Goal: Task Accomplishment & Management: Manage account settings

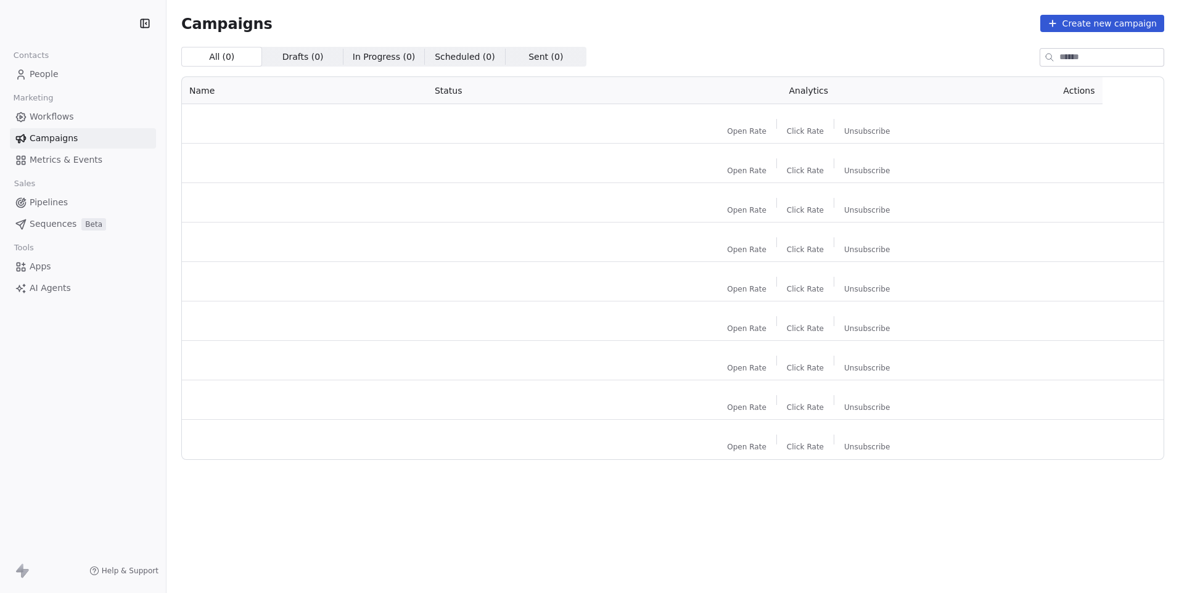
click at [687, 65] on div "All ( 0 ) All ( 0 ) Drafts ( 0 ) Drafts ( 0 ) In Progress ( 0 ) In Progress ( 0…" at bounding box center [672, 57] width 983 height 20
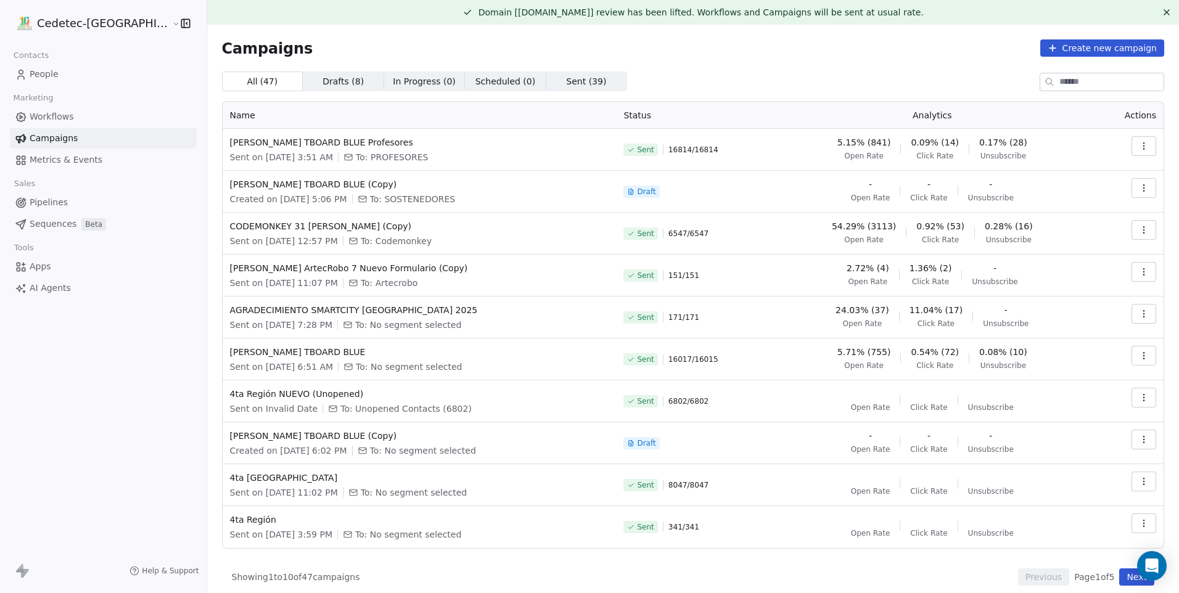
click at [1157, 549] on div "Campaigns Create new campaign All ( 47 ) All ( 47 ) Drafts ( 8 ) Drafts ( 8 ) I…" at bounding box center [693, 313] width 972 height 576
click at [1157, 572] on icon "Open Intercom Messenger" at bounding box center [1152, 566] width 14 height 16
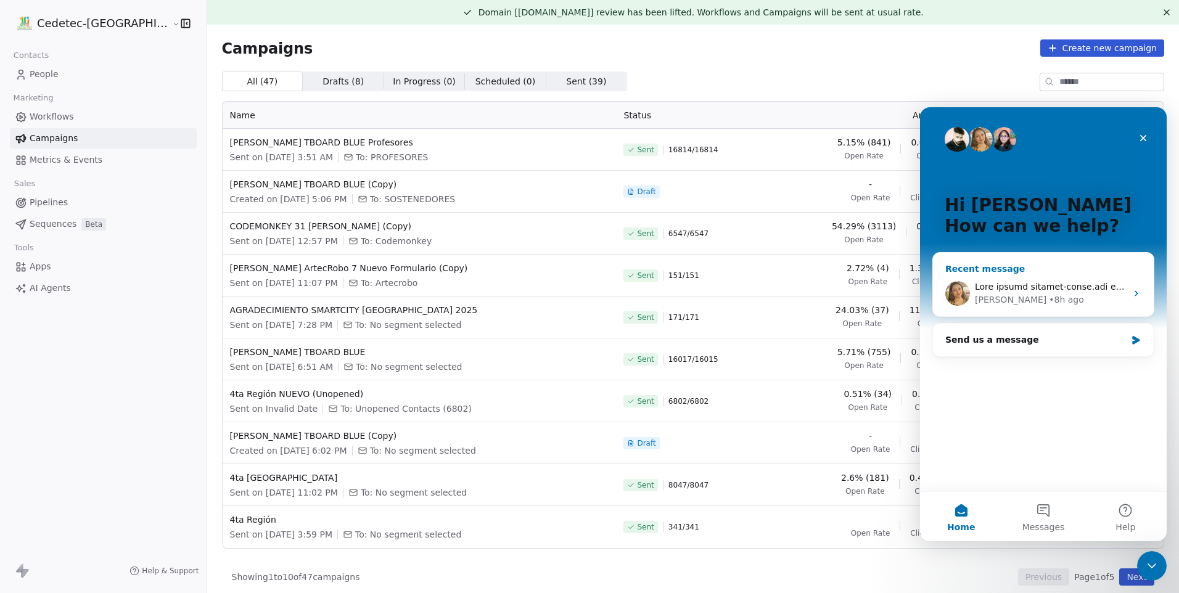
click at [1093, 295] on div "Harinder • 8h ago" at bounding box center [1051, 300] width 152 height 13
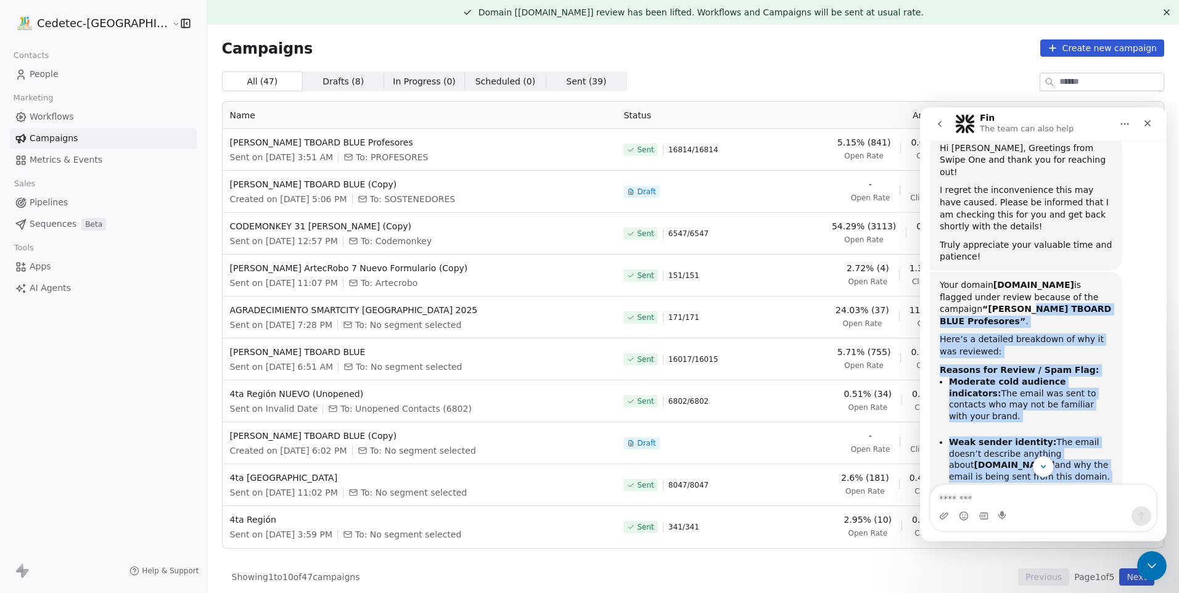
scroll to position [360, 0]
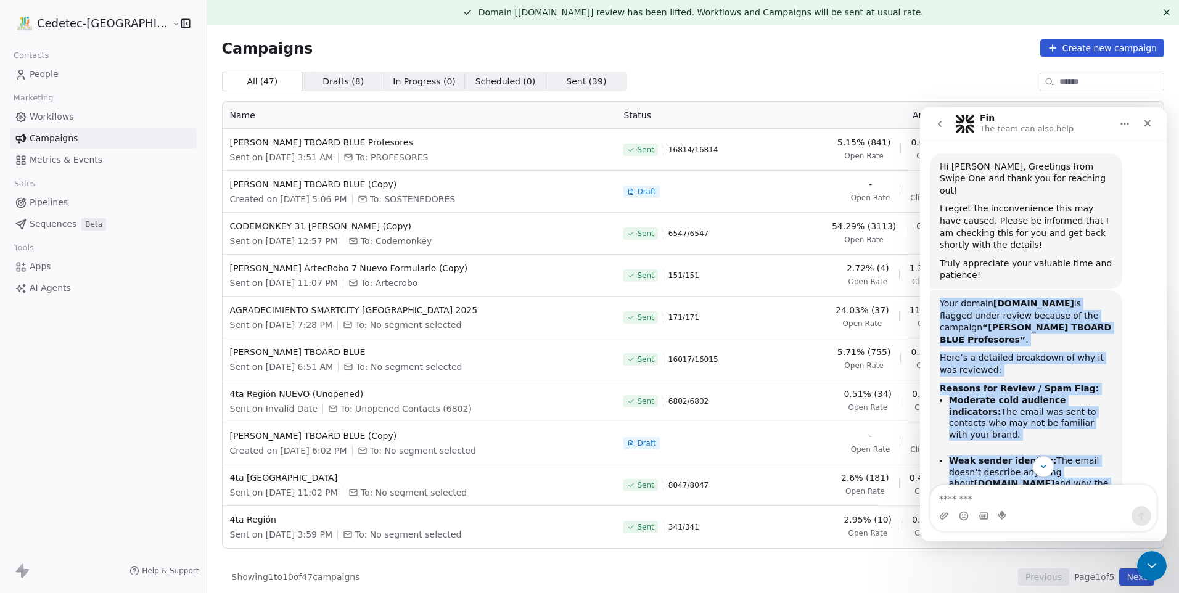
drag, startPoint x: 1086, startPoint y: 442, endPoint x: 938, endPoint y: 259, distance: 235.5
copy div "Your domain cedetec-chile.com is flagged under review because of the campaign “…"
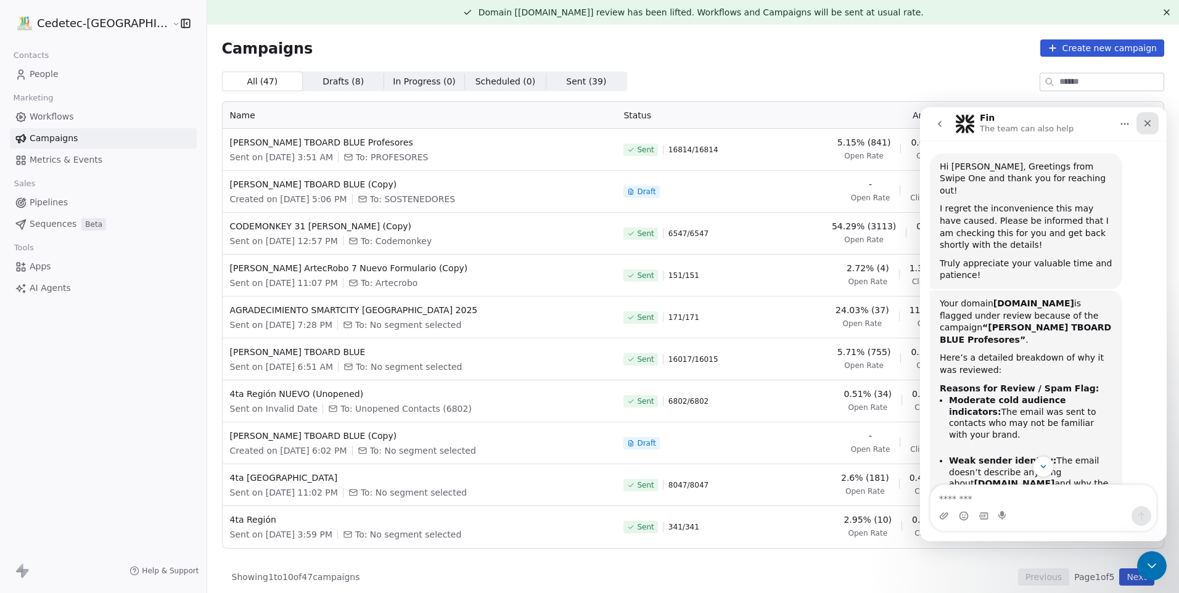
click at [1147, 131] on div "Close" at bounding box center [1148, 123] width 22 height 22
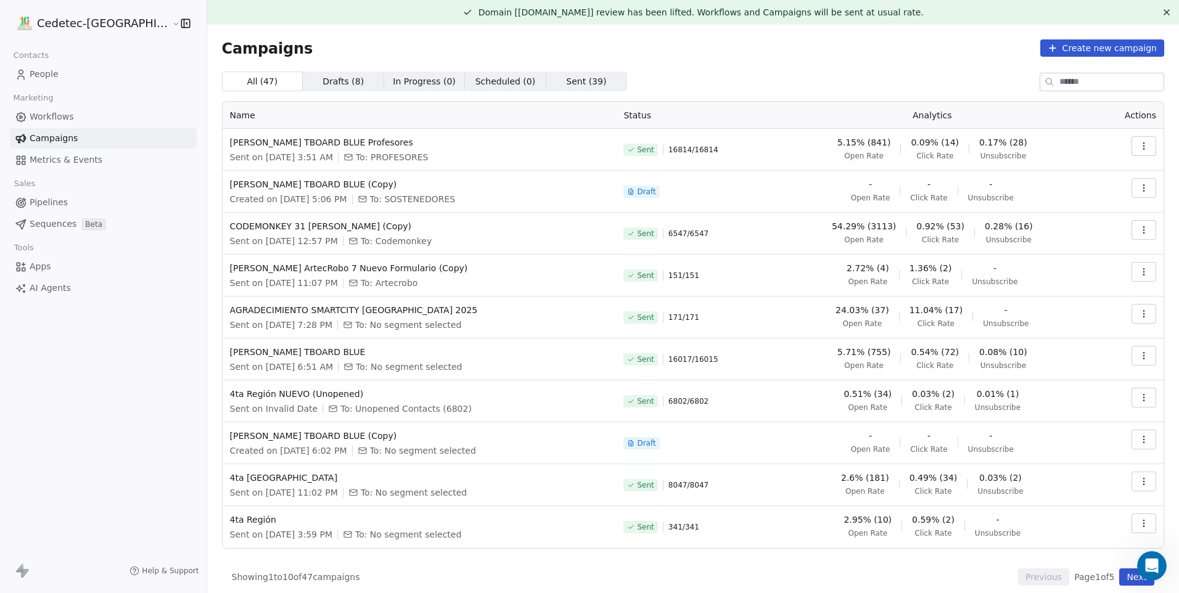
scroll to position [791, 0]
click at [302, 144] on span "[PERSON_NAME] TBOARD BLUE Profesores" at bounding box center [419, 142] width 379 height 12
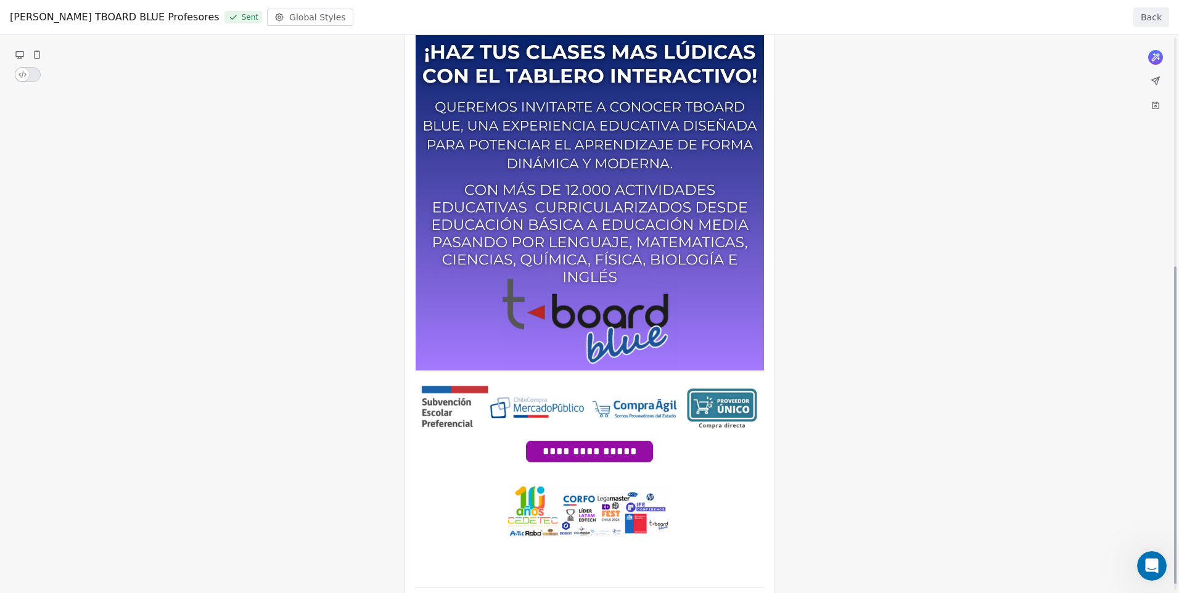
scroll to position [413, 0]
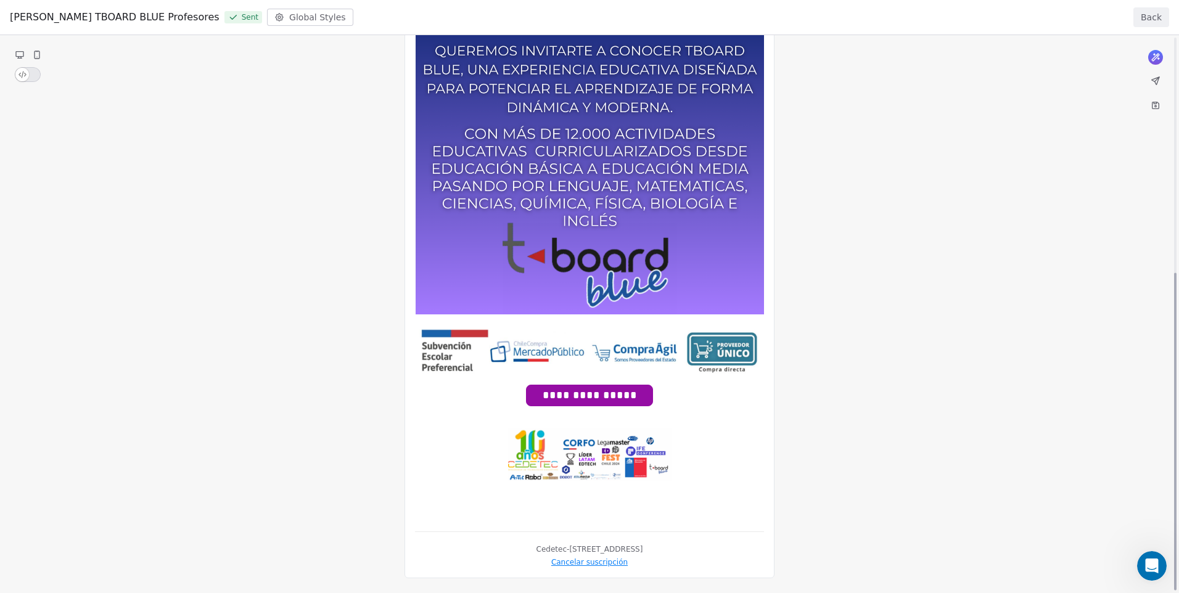
click at [579, 404] on div "**********" at bounding box center [589, 95] width 1179 height 946
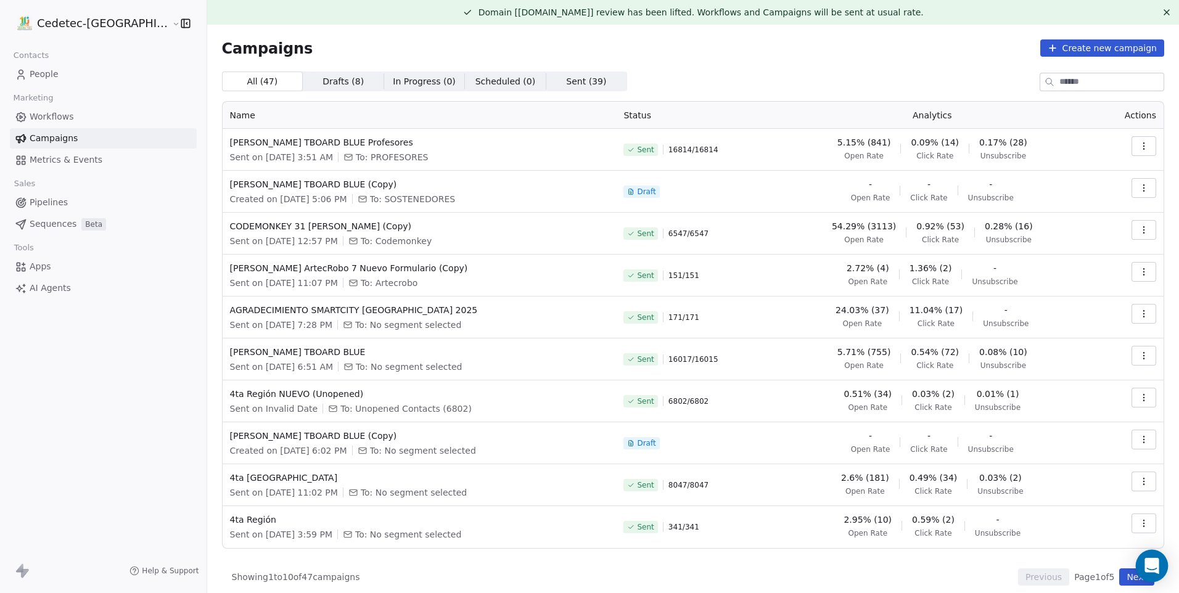
click at [1145, 556] on div "Open Intercom Messenger" at bounding box center [1152, 566] width 33 height 33
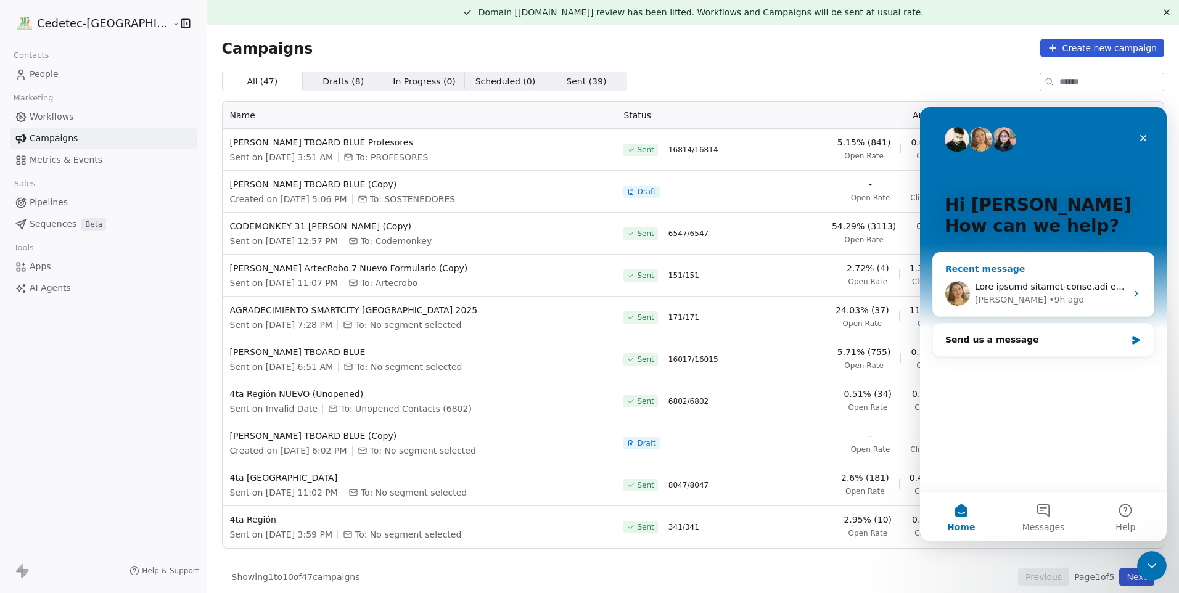
click at [1007, 295] on div "[PERSON_NAME]" at bounding box center [1011, 300] width 72 height 13
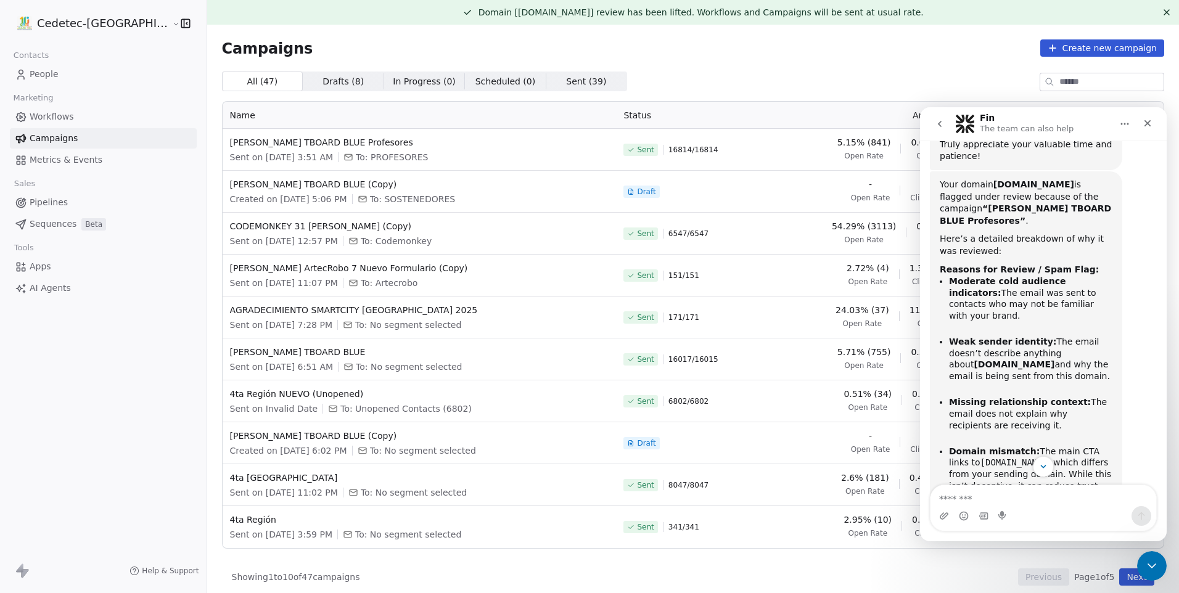
scroll to position [483, 0]
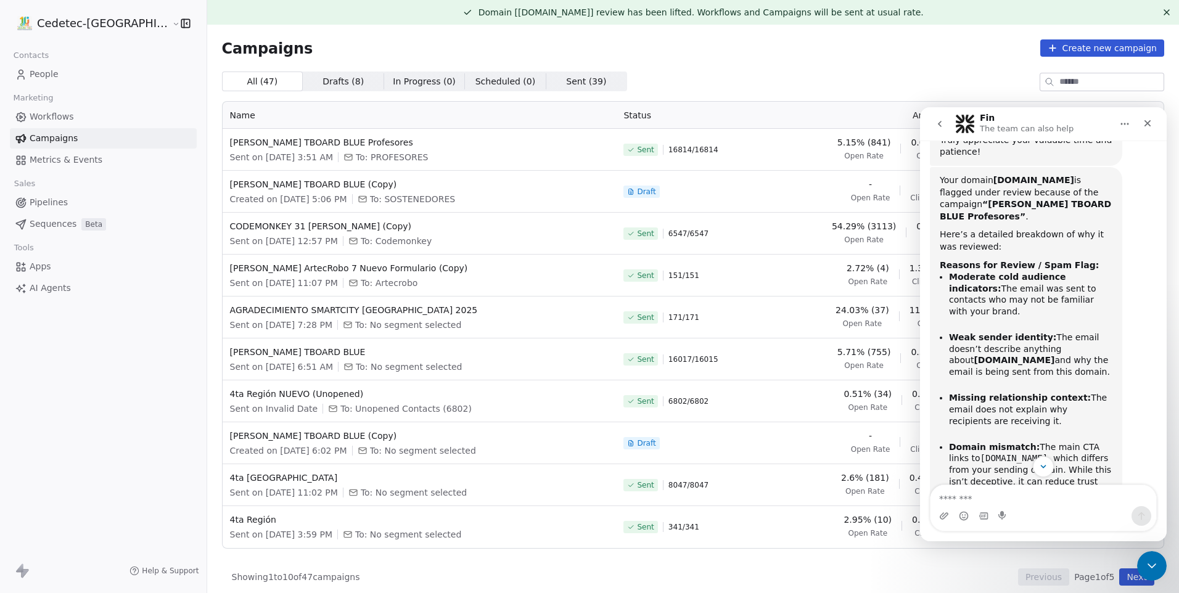
drag, startPoint x: 1045, startPoint y: 278, endPoint x: 986, endPoint y: 290, distance: 59.8
click at [986, 332] on li "Weak sender identity: The email doesn’t describe anything about [DOMAIN_NAME] a…" at bounding box center [1030, 360] width 163 height 57
drag, startPoint x: 986, startPoint y: 290, endPoint x: 1057, endPoint y: 277, distance: 71.5
click at [1053, 355] on b "[DOMAIN_NAME]" at bounding box center [1014, 360] width 81 height 10
click at [1050, 355] on b "[DOMAIN_NAME]" at bounding box center [1014, 360] width 81 height 10
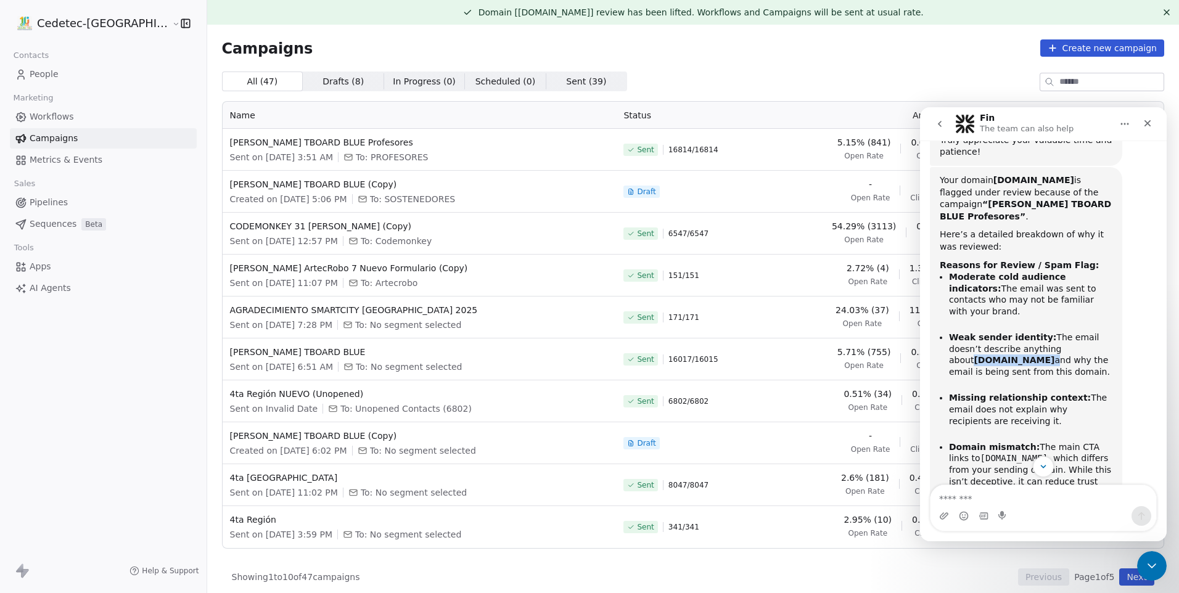
drag, startPoint x: 1045, startPoint y: 277, endPoint x: 987, endPoint y: 292, distance: 60.0
click at [987, 332] on li "Weak sender identity: The email doesn’t describe anything about [DOMAIN_NAME] a…" at bounding box center [1030, 360] width 163 height 57
drag, startPoint x: 987, startPoint y: 292, endPoint x: 989, endPoint y: 305, distance: 12.5
click at [988, 332] on li "Weak sender identity: The email doesn’t describe anything about [DOMAIN_NAME] a…" at bounding box center [1030, 360] width 163 height 57
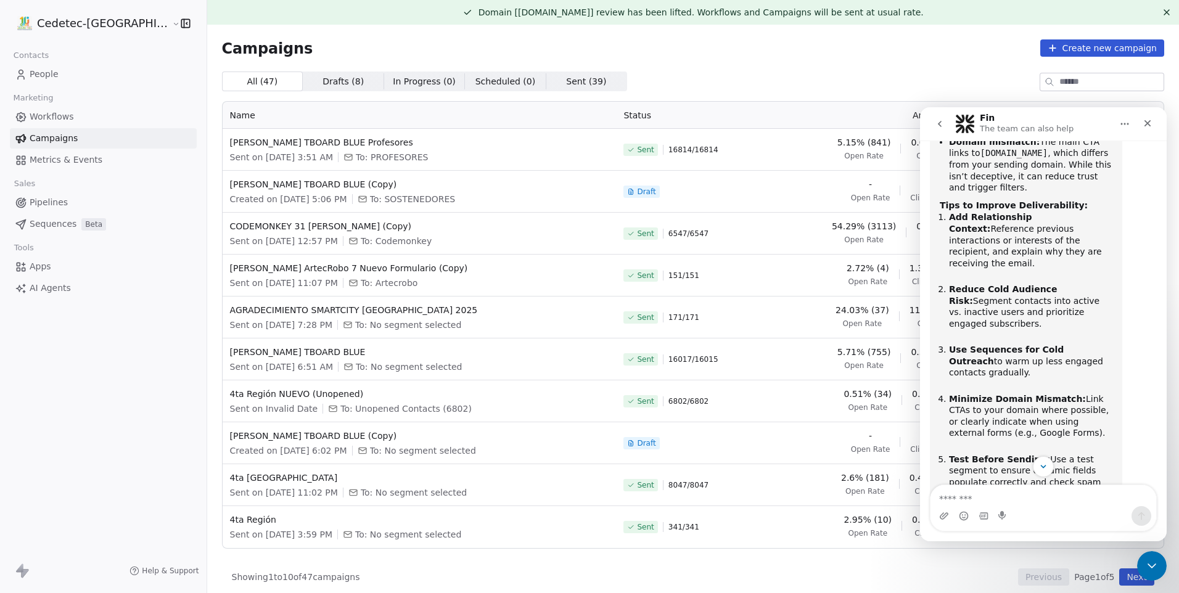
scroll to position [791, 0]
click at [972, 83] on div "All ( 47 ) All ( 47 ) Drafts ( 8 ) Drafts ( 8 ) In Progress ( 0 ) In Progress (…" at bounding box center [693, 82] width 943 height 20
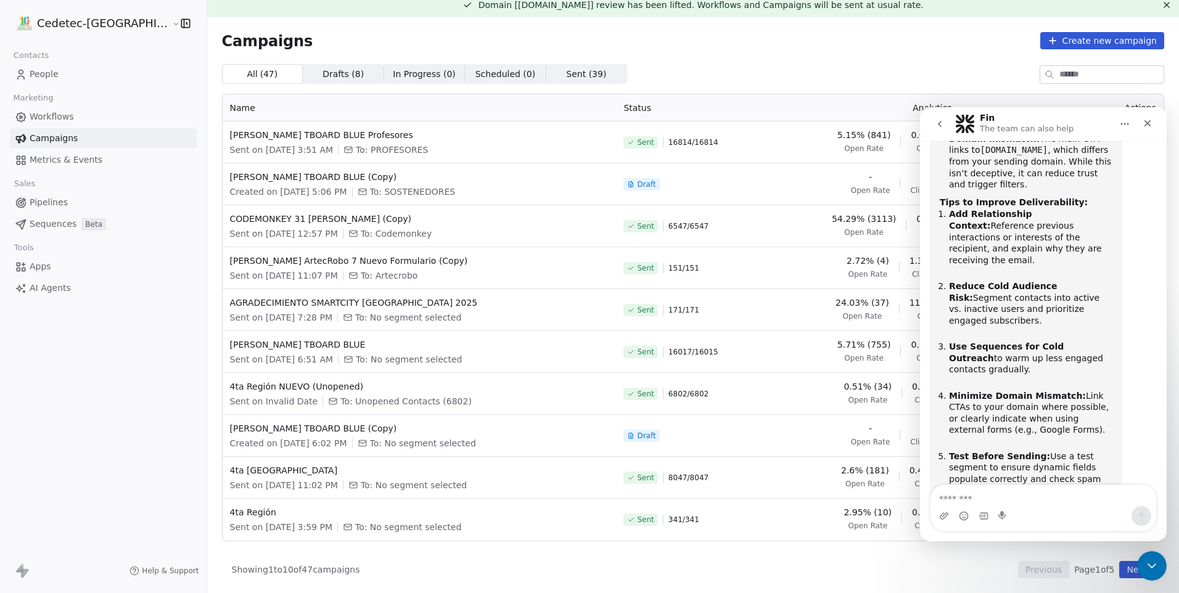
click at [965, 135] on div "Fin The team can also help" at bounding box center [1043, 123] width 231 height 23
click at [1147, 126] on icon "Close" at bounding box center [1148, 123] width 10 height 10
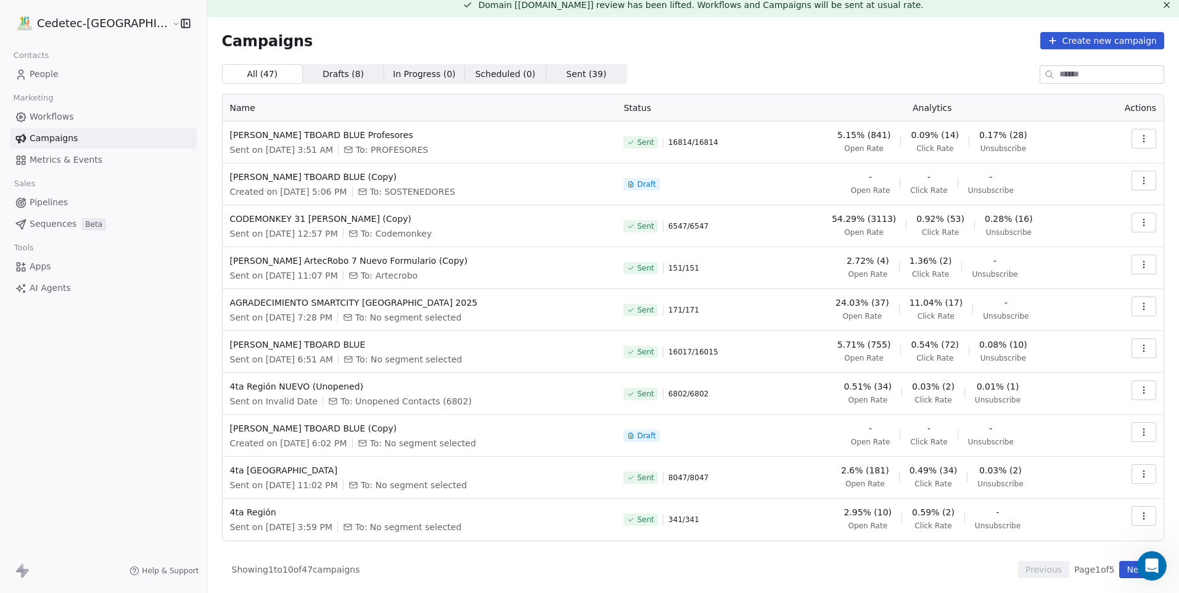
scroll to position [791, 0]
click at [870, 131] on span "5.15% (841)" at bounding box center [865, 135] width 54 height 12
click at [873, 144] on span "Open Rate" at bounding box center [863, 149] width 39 height 10
click at [1133, 147] on button "button" at bounding box center [1144, 139] width 25 height 20
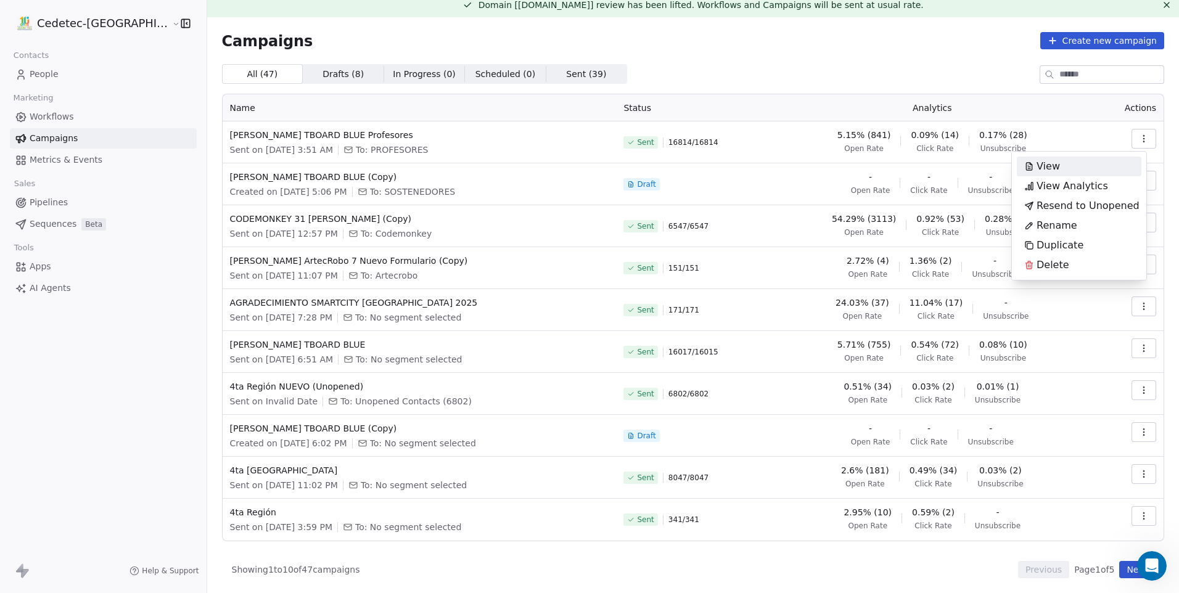
click at [1076, 181] on span "View Analytics" at bounding box center [1073, 186] width 72 height 15
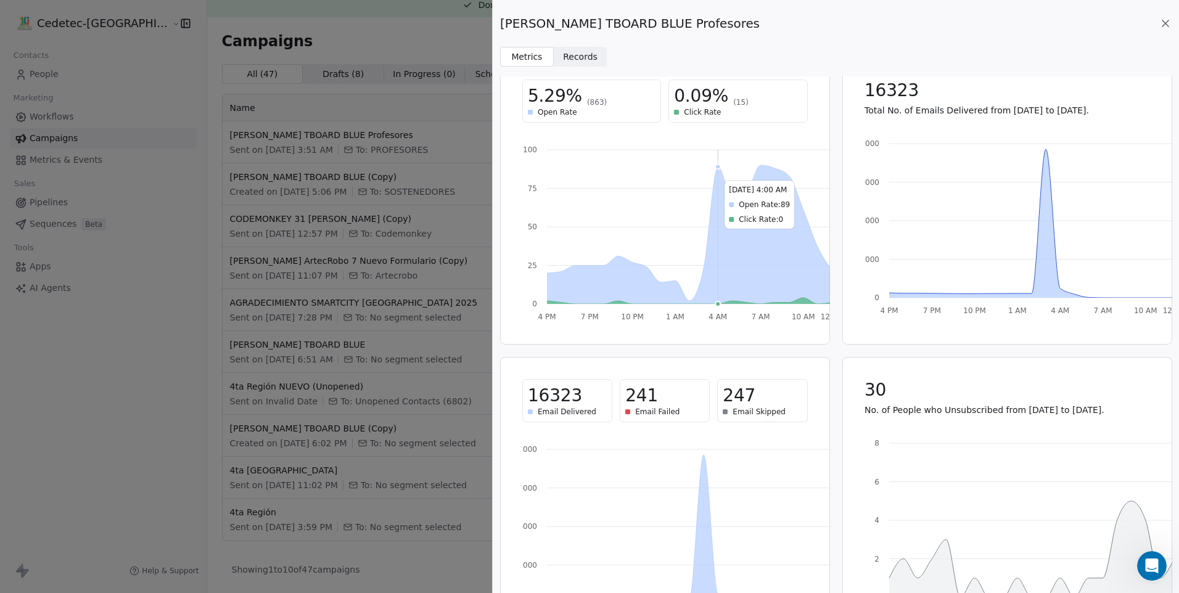
scroll to position [85, 0]
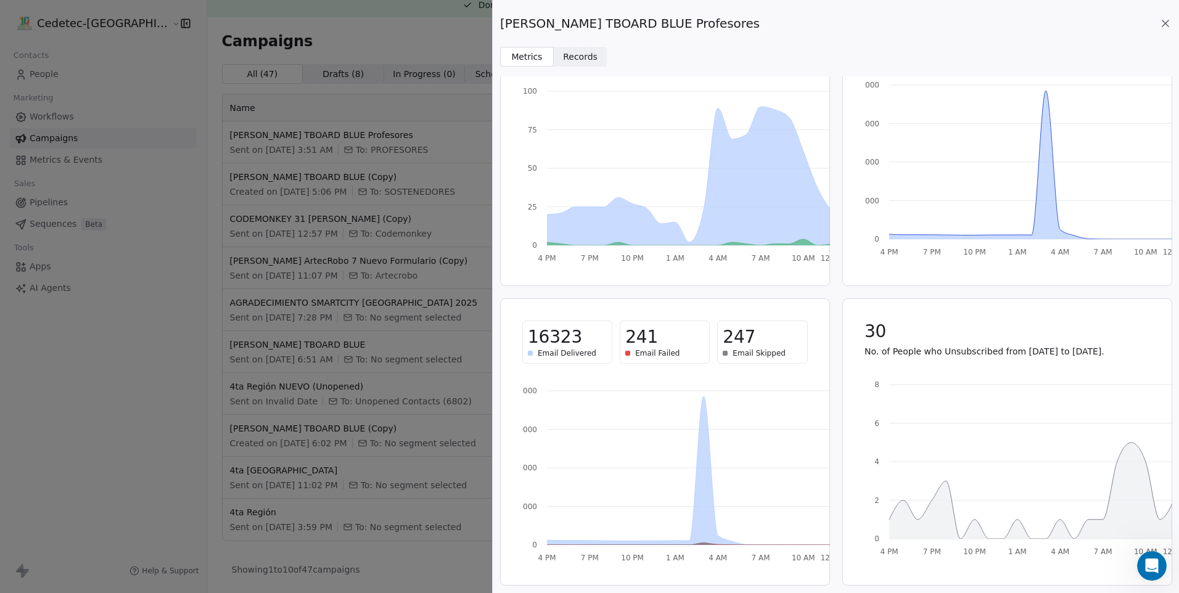
click at [573, 61] on span "Records" at bounding box center [580, 57] width 35 height 13
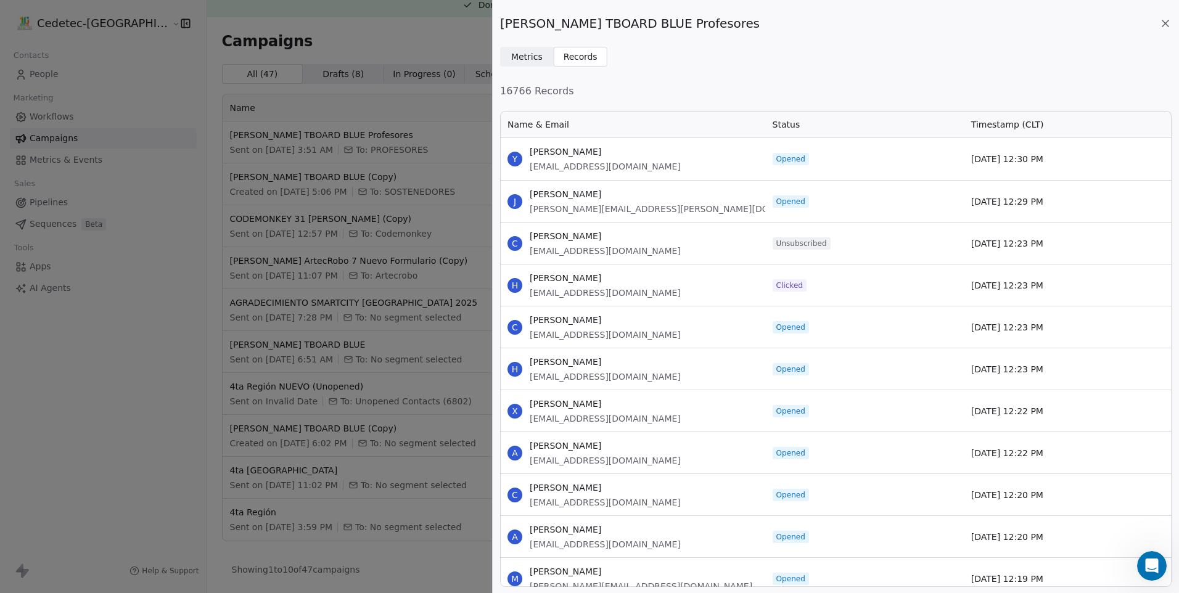
scroll to position [468, 663]
drag, startPoint x: 576, startPoint y: 159, endPoint x: 524, endPoint y: 155, distance: 51.4
click at [524, 155] on div "Y [PERSON_NAME] [EMAIL_ADDRESS][DOMAIN_NAME]" at bounding box center [632, 159] width 265 height 42
drag, startPoint x: 524, startPoint y: 155, endPoint x: 653, endPoint y: 197, distance: 135.0
click at [653, 197] on div "J [PERSON_NAME] [PERSON_NAME][EMAIL_ADDRESS][PERSON_NAME][DOMAIN_NAME]" at bounding box center [632, 201] width 265 height 41
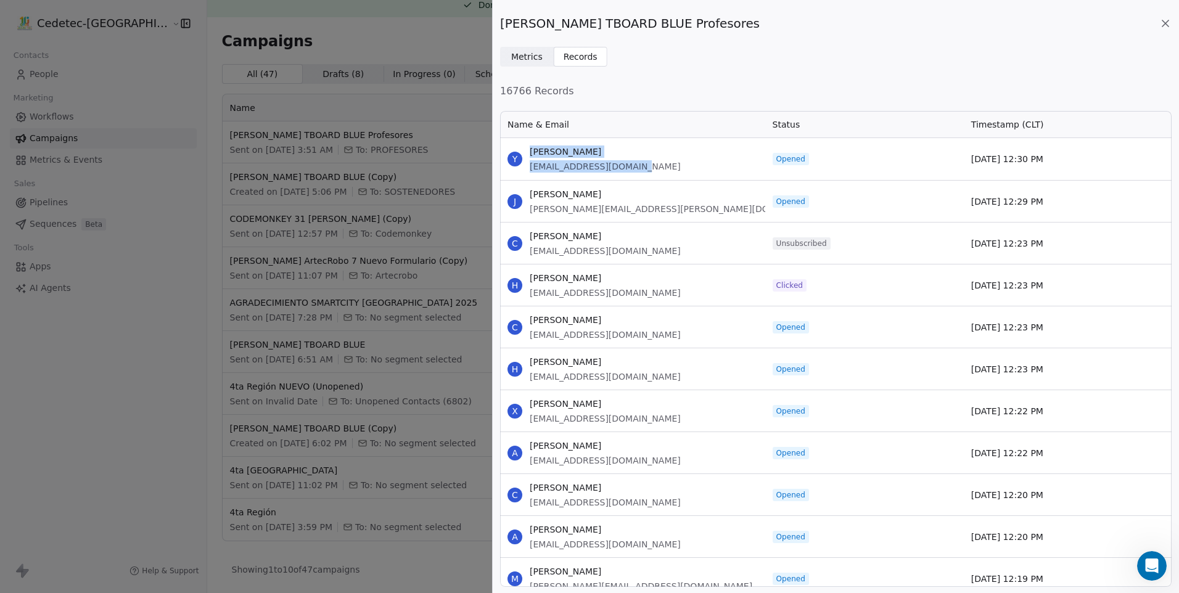
drag, startPoint x: 613, startPoint y: 163, endPoint x: 525, endPoint y: 152, distance: 89.0
click at [525, 152] on div "Y [PERSON_NAME] [EMAIL_ADDRESS][DOMAIN_NAME]" at bounding box center [632, 159] width 265 height 42
drag, startPoint x: 525, startPoint y: 152, endPoint x: 663, endPoint y: 200, distance: 146.3
click at [663, 200] on div "J [PERSON_NAME] [PERSON_NAME][EMAIL_ADDRESS][PERSON_NAME][DOMAIN_NAME]" at bounding box center [632, 201] width 265 height 41
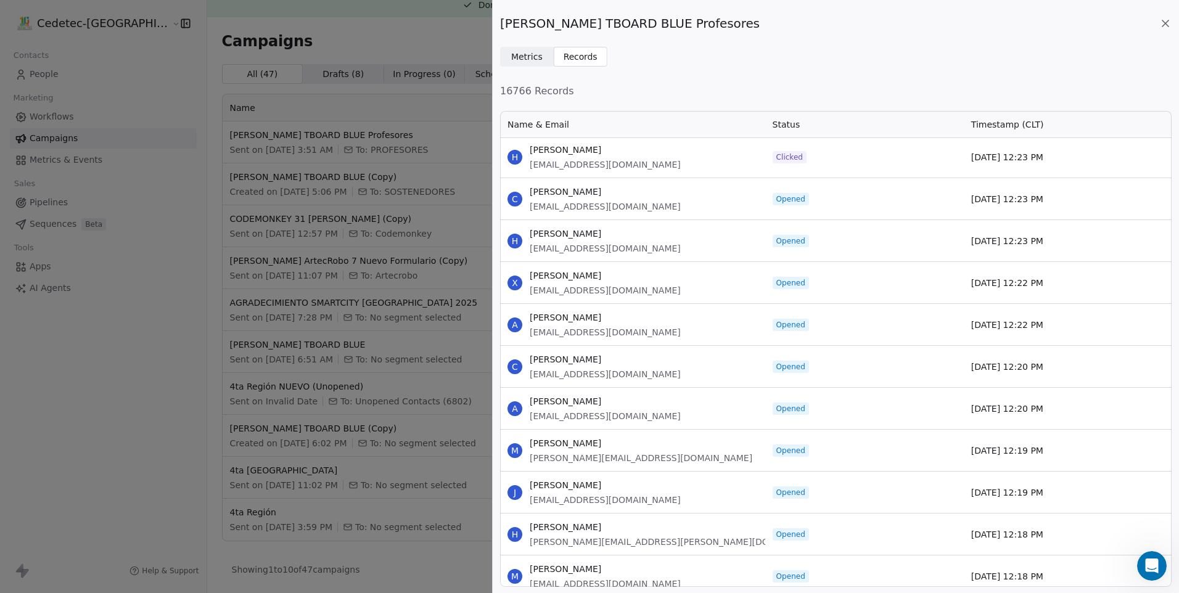
scroll to position [0, 0]
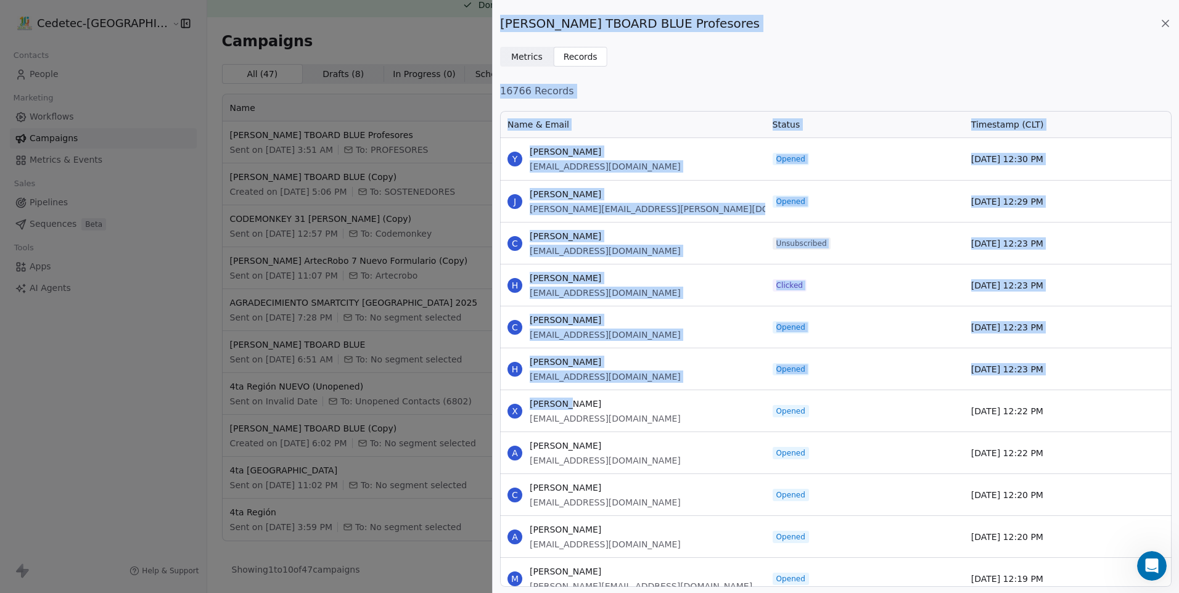
drag, startPoint x: 490, startPoint y: 374, endPoint x: 714, endPoint y: 434, distance: 231.6
click at [597, 413] on div "[PERSON_NAME] TBOARD BLUE Profesores Metrics Metrics Records Records 16766 Reco…" at bounding box center [589, 296] width 1179 height 593
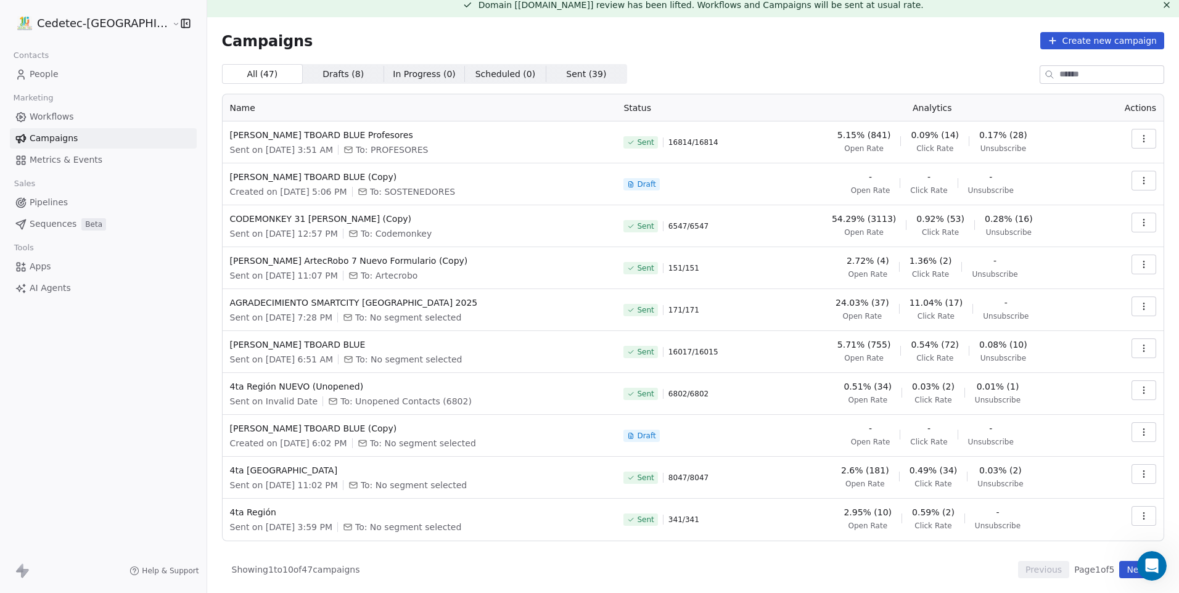
click at [1142, 142] on button "button" at bounding box center [1144, 139] width 25 height 20
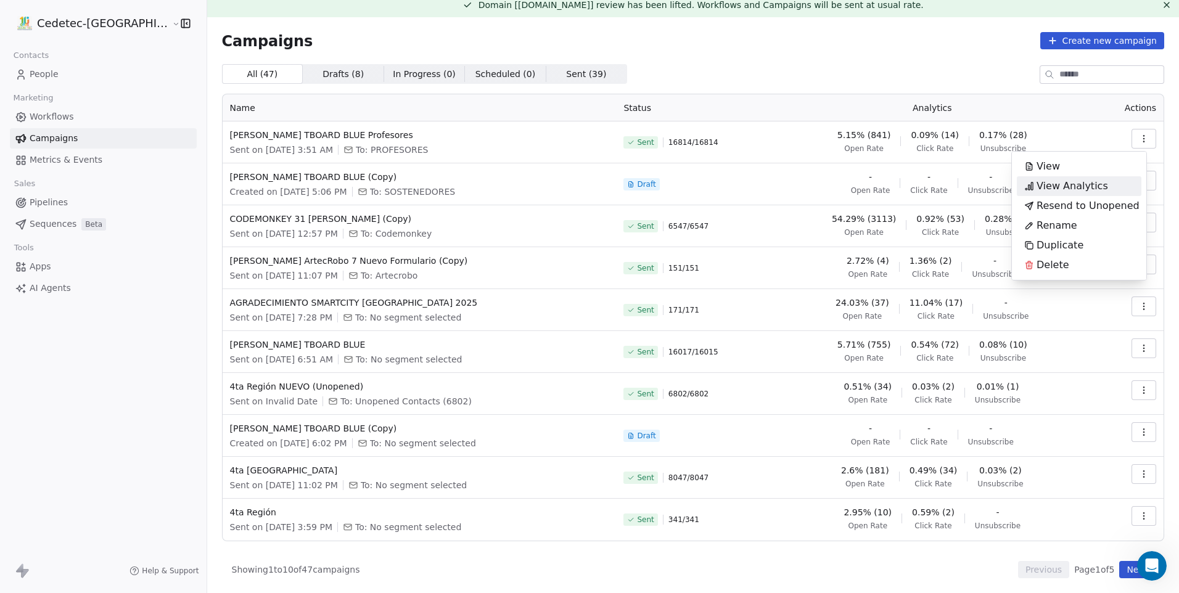
click at [1059, 180] on span "View Analytics" at bounding box center [1073, 186] width 72 height 15
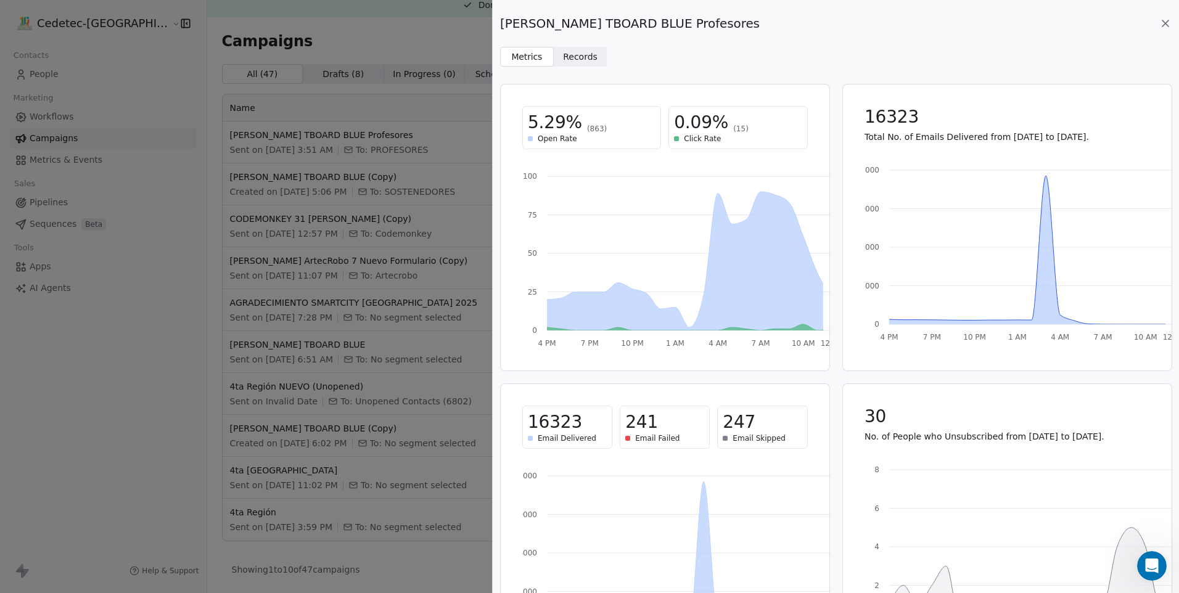
click at [589, 57] on span "Records" at bounding box center [580, 57] width 35 height 13
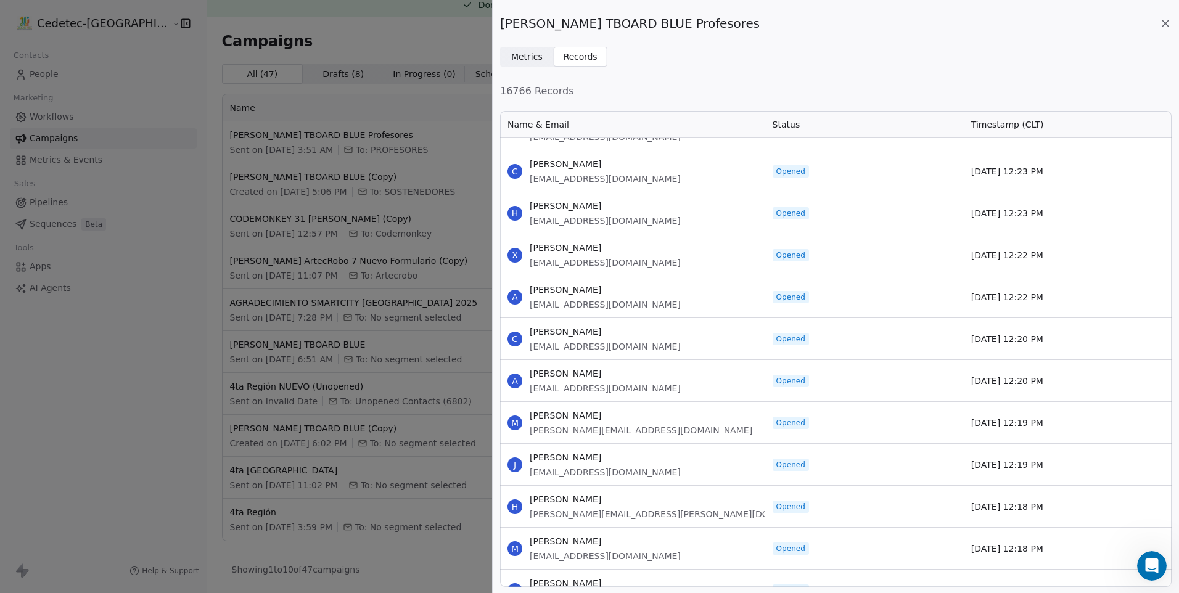
scroll to position [123, 0]
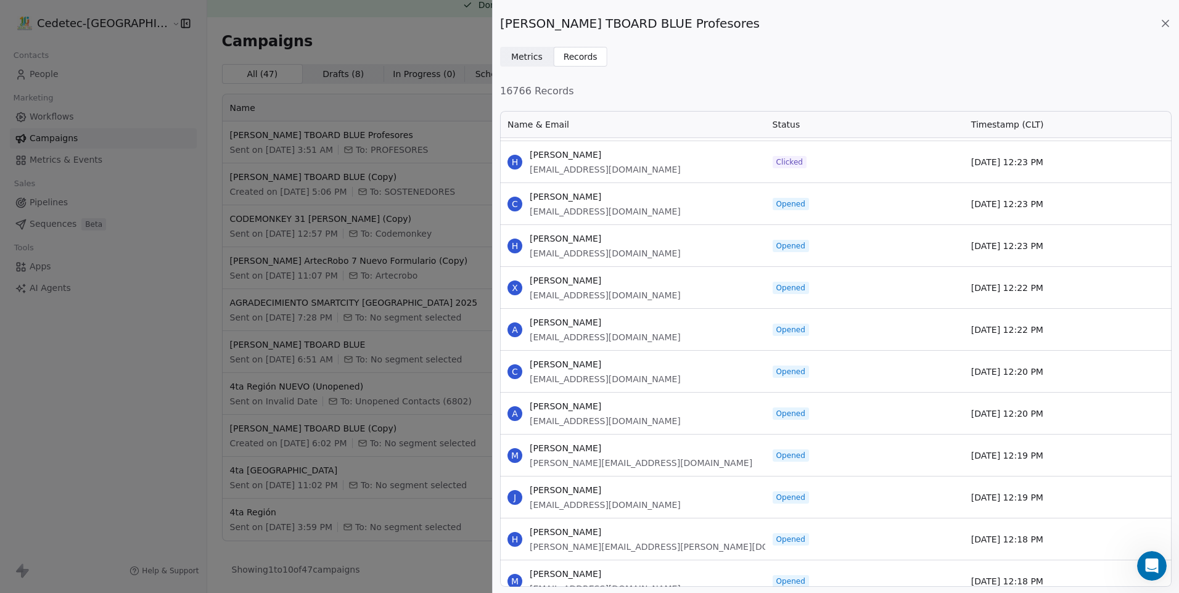
click at [430, 152] on div "[PERSON_NAME] TBOARD BLUE Profesores Metrics Metrics Records Records 16766 Reco…" at bounding box center [589, 296] width 1179 height 593
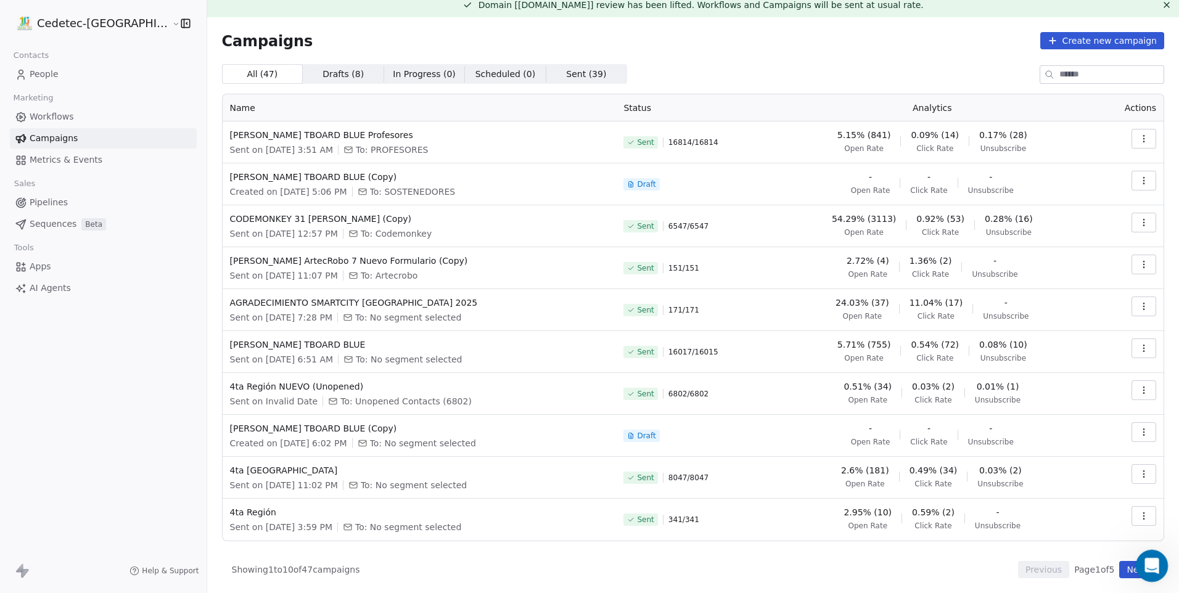
click at [1157, 572] on div "Open Intercom Messenger" at bounding box center [1150, 564] width 41 height 41
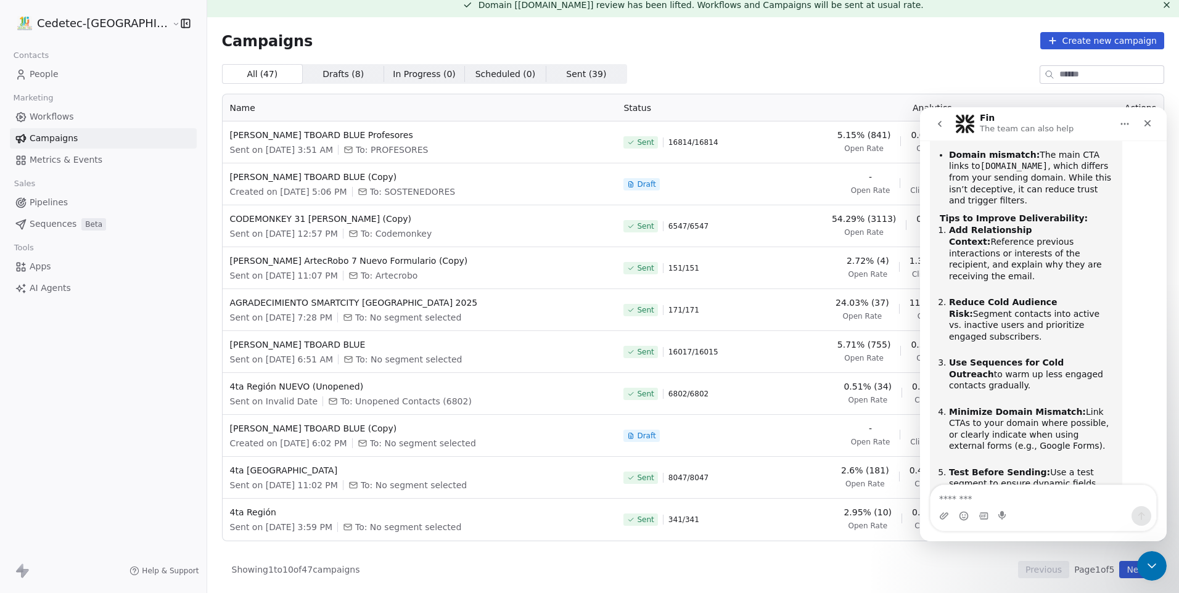
scroll to position [791, 0]
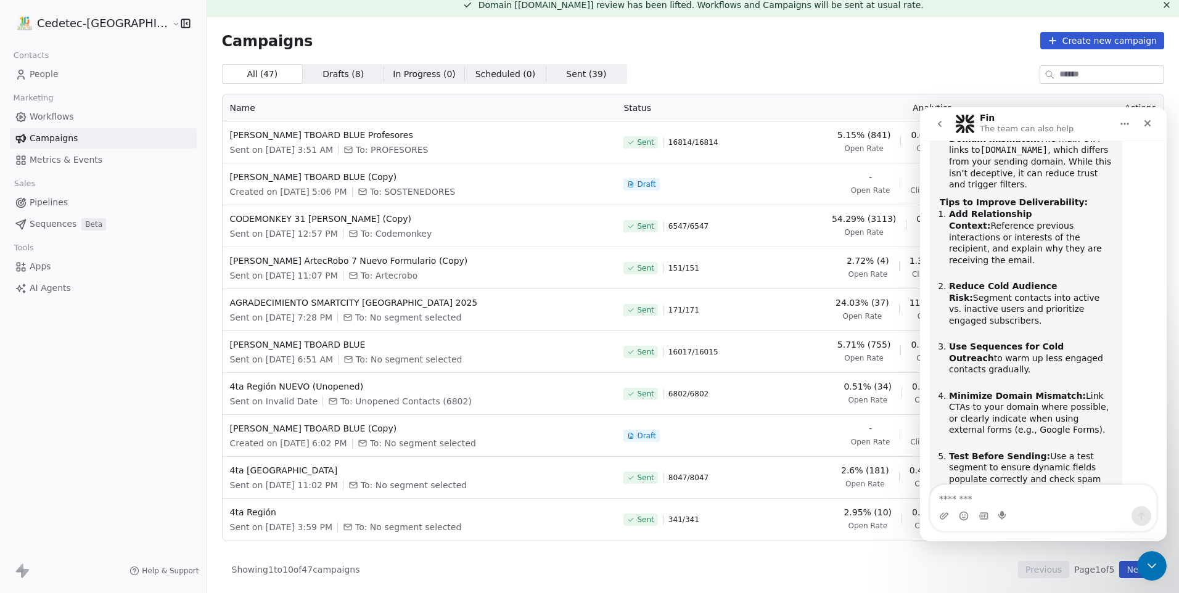
click at [1120, 286] on div "Your domain [DOMAIN_NAME] is flagged under review because of the campaign “[PER…" at bounding box center [1026, 218] width 192 height 718
click at [271, 175] on span "[PERSON_NAME] TBOARD BLUE (Copy)" at bounding box center [419, 177] width 379 height 12
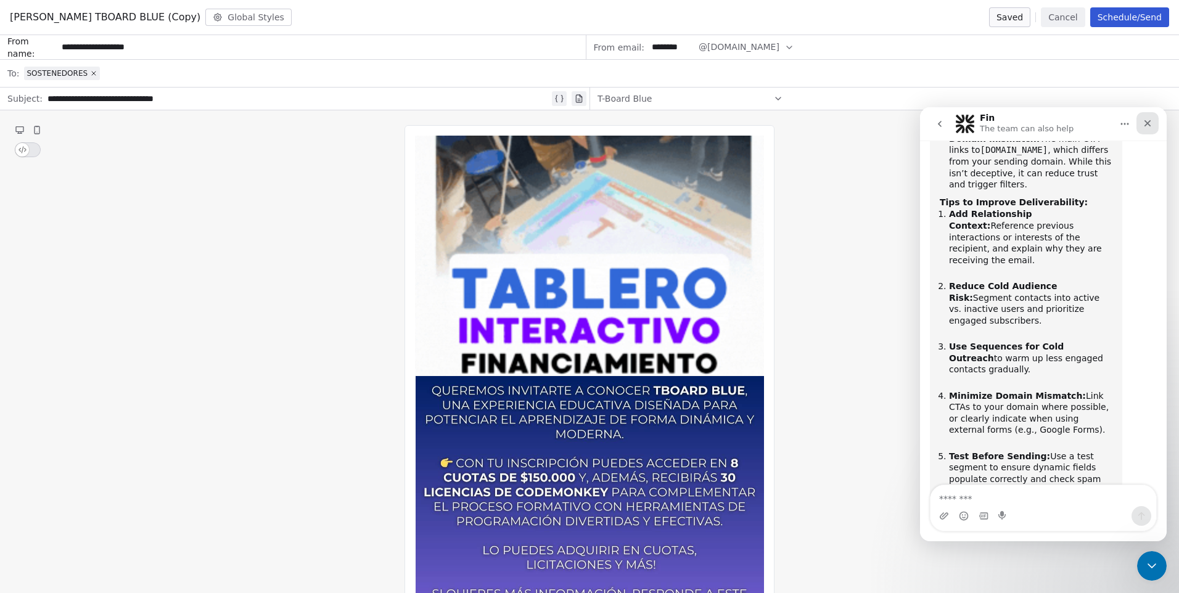
click at [1150, 120] on icon "Close" at bounding box center [1148, 123] width 10 height 10
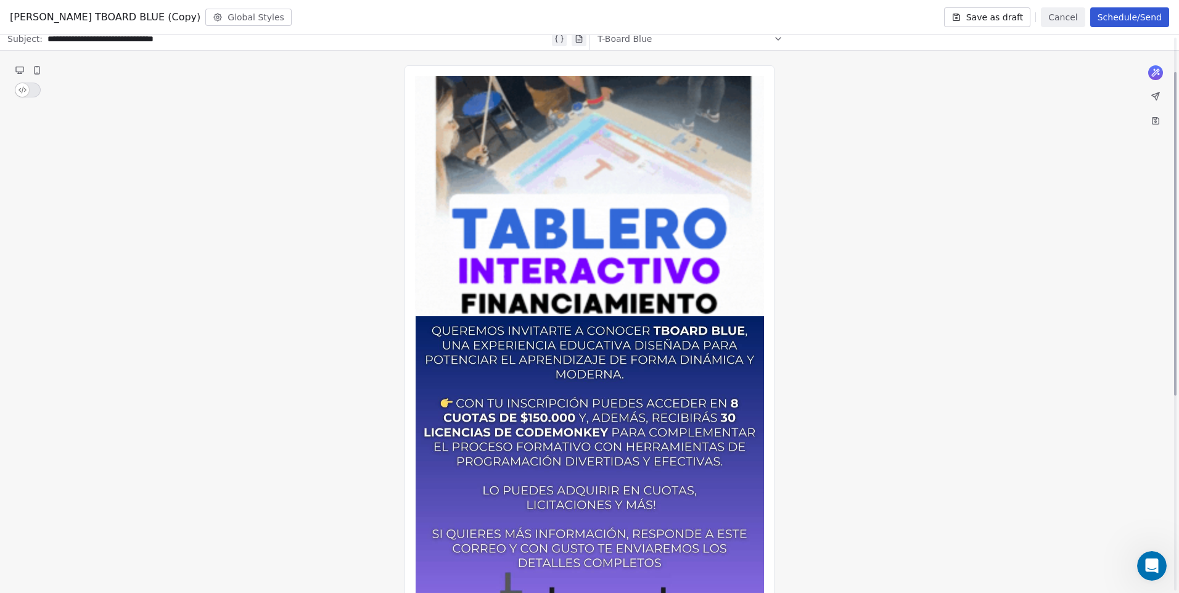
scroll to position [62, 0]
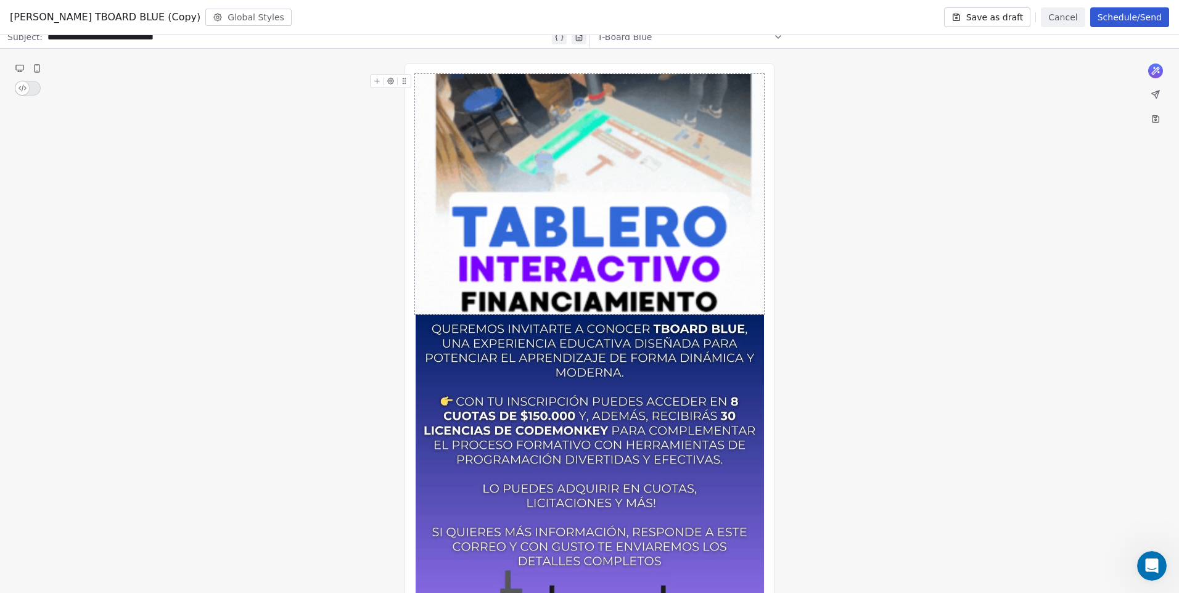
click at [725, 200] on img at bounding box center [589, 194] width 349 height 241
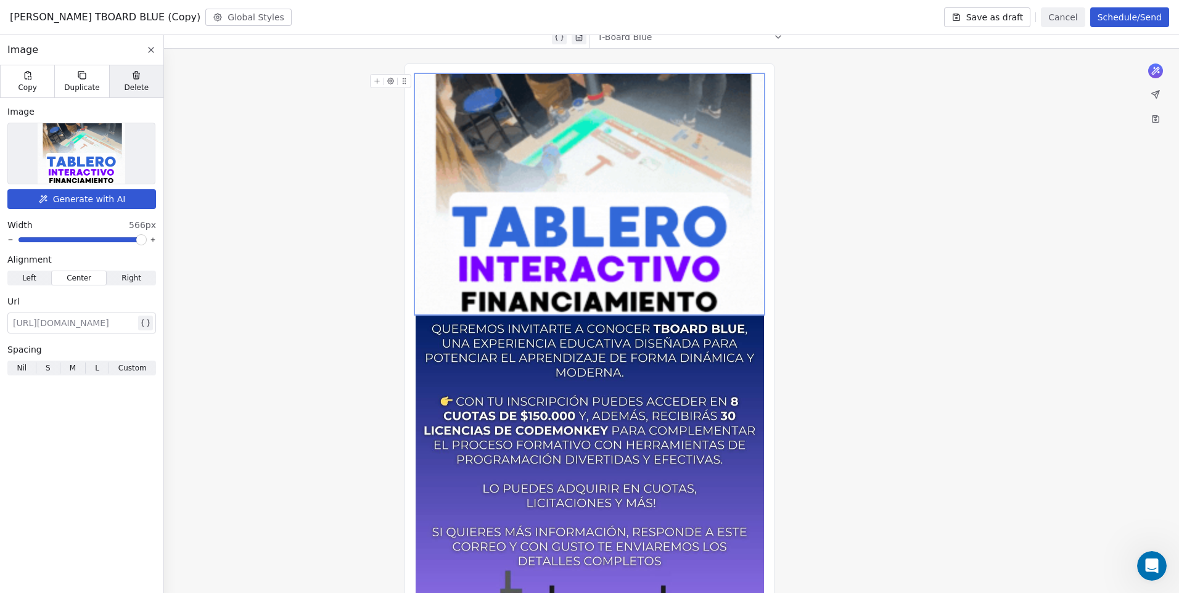
click at [130, 83] on span "Delete" at bounding box center [137, 88] width 25 height 10
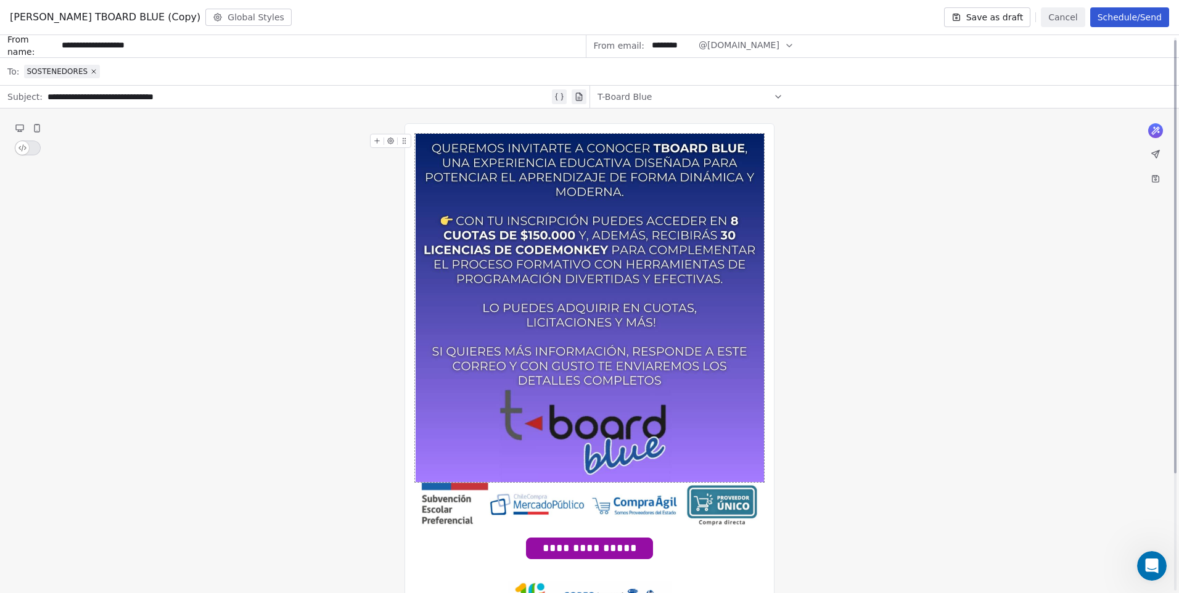
scroll to position [0, 0]
